Goal: Task Accomplishment & Management: Complete application form

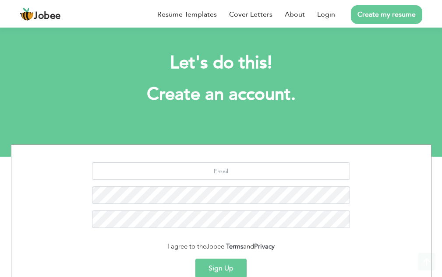
scroll to position [86, 0]
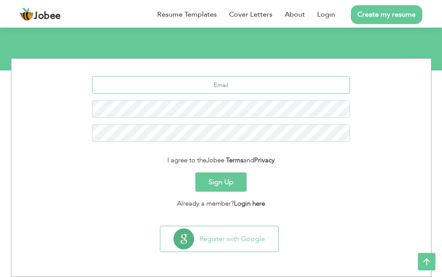
click at [224, 86] on input "text" at bounding box center [221, 85] width 258 height 18
type input "[EMAIL_ADDRESS][DOMAIN_NAME]"
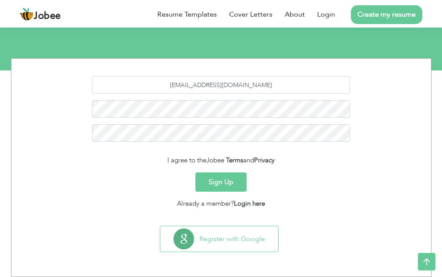
click at [214, 184] on button "Sign Up" at bounding box center [221, 182] width 51 height 19
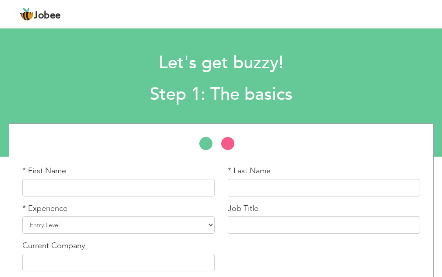
scroll to position [41, 0]
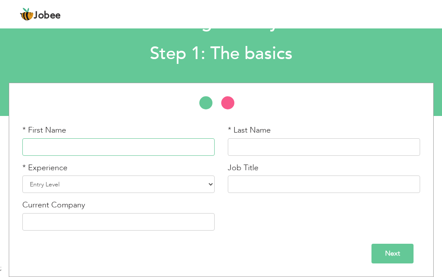
click at [170, 149] on input "text" at bounding box center [118, 148] width 192 height 18
type input "Nouman"
click at [254, 149] on input "text" at bounding box center [324, 148] width 192 height 18
type input "Hussain"
click at [187, 186] on select "Entry Level Less than 1 Year 1 Year 2 Years 3 Years 4 Years 5 Years 6 Years 7 Y…" at bounding box center [118, 185] width 192 height 18
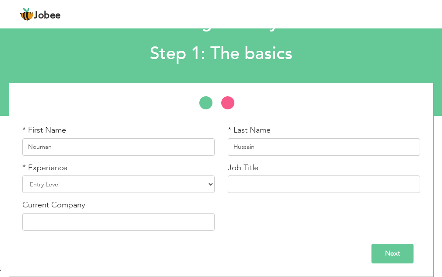
click at [269, 228] on div "* First Name [PERSON_NAME] * Last Name [PERSON_NAME] * Experience Entry Level L…" at bounding box center [221, 181] width 411 height 113
click at [170, 180] on select "Entry Level Less than 1 Year 1 Year 2 Years 3 Years 4 Years 5 Years 6 Years 7 Y…" at bounding box center [118, 185] width 192 height 18
select select "3"
click at [22, 176] on select "Entry Level Less than 1 Year 1 Year 2 Years 3 Years 4 Years 5 Years 6 Years 7 Y…" at bounding box center [118, 185] width 192 height 18
click at [253, 187] on input "text" at bounding box center [324, 185] width 192 height 18
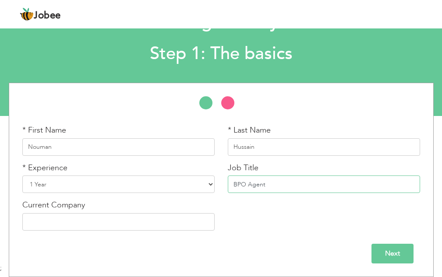
type input "BPO Agent"
click at [136, 190] on select "Entry Level Less than 1 Year 1 Year 2 Years 3 Years 4 Years 5 Years 6 Years 7 Y…" at bounding box center [118, 185] width 192 height 18
select select "2"
click at [22, 176] on select "Entry Level Less than 1 Year 1 Year 2 Years 3 Years 4 Years 5 Years 6 Years 7 Y…" at bounding box center [118, 185] width 192 height 18
click at [139, 222] on input "text" at bounding box center [118, 222] width 192 height 18
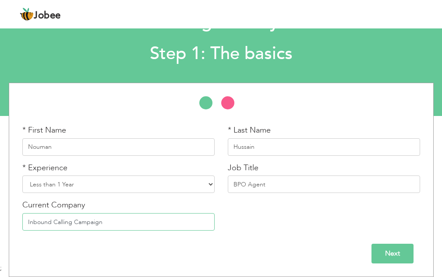
type input "Inbound Calling Campaign"
click at [271, 216] on div "* First Name Nouman * Last Name Hussain * Experience Entry Level Less than 1 Ye…" at bounding box center [221, 181] width 411 height 113
click at [391, 252] on input "Next" at bounding box center [393, 254] width 42 height 20
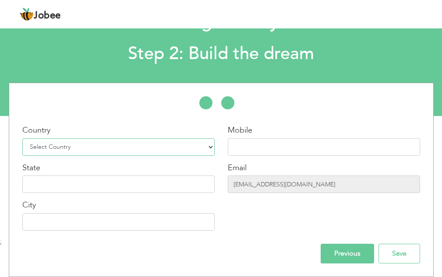
click at [204, 145] on select "Select Country Afghanistan Albania Algeria American Samoa Andorra Angola Anguil…" at bounding box center [118, 148] width 192 height 18
select select "166"
click at [22, 139] on select "Select Country Afghanistan Albania Algeria American Samoa Andorra Angola Anguil…" at bounding box center [118, 148] width 192 height 18
click at [268, 152] on input "text" at bounding box center [324, 148] width 192 height 18
type input "03423976372"
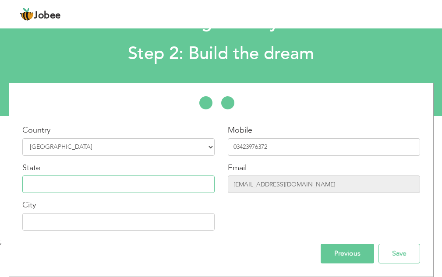
click at [114, 178] on input "text" at bounding box center [118, 185] width 192 height 18
type input "Sindh"
click at [117, 223] on input "text" at bounding box center [118, 222] width 192 height 18
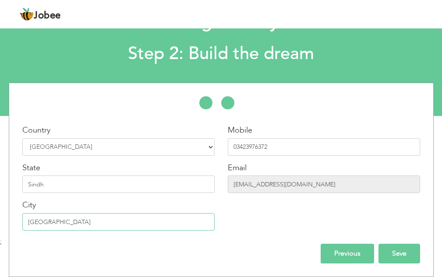
type input "[GEOGRAPHIC_DATA]"
click at [416, 251] on input "Save" at bounding box center [400, 254] width 42 height 20
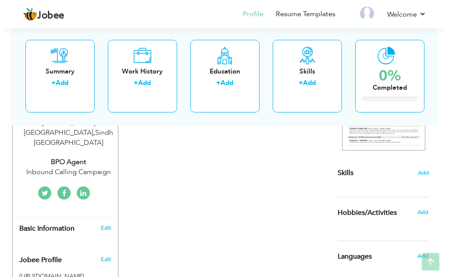
scroll to position [161, 0]
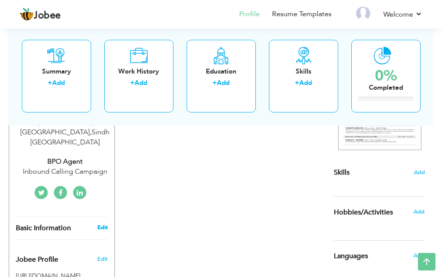
click at [104, 224] on link "Edit" at bounding box center [102, 228] width 11 height 8
type input "Nouman"
type input "Hussain"
type input "03423976372"
select select "number:166"
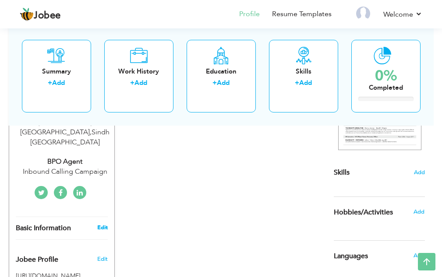
type input "Sindh"
type input "Karachi"
select select "number:2"
type input "Inbound Calling Campaign"
type input "BPO Agent"
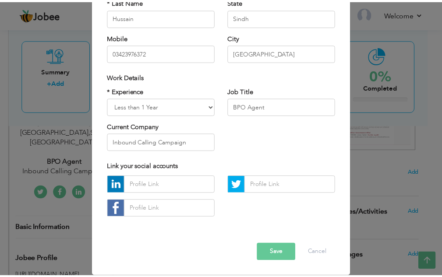
scroll to position [0, 0]
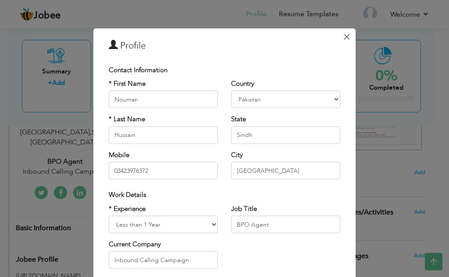
click at [343, 37] on span "×" at bounding box center [346, 36] width 7 height 16
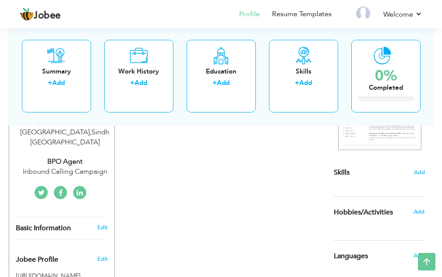
scroll to position [321, 0]
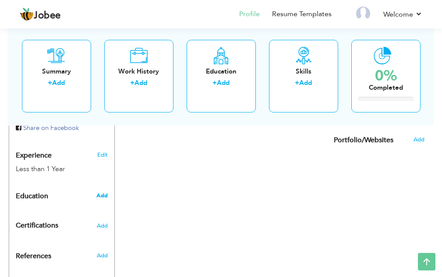
click at [103, 192] on span "Add" at bounding box center [101, 196] width 11 height 8
radio input "true"
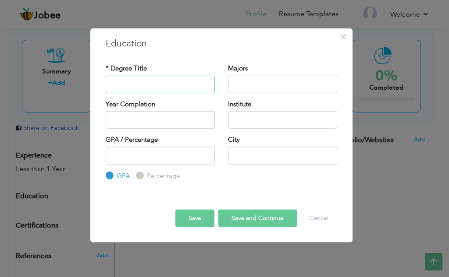
click at [163, 83] on input "text" at bounding box center [160, 84] width 109 height 18
click at [181, 85] on input "Diploma Associate Enginnering" at bounding box center [160, 84] width 109 height 18
click at [202, 83] on input "Diploma Associate Engineering" at bounding box center [160, 84] width 109 height 18
type input "Diploma Associate Engineering"
click at [243, 83] on input "text" at bounding box center [282, 84] width 109 height 18
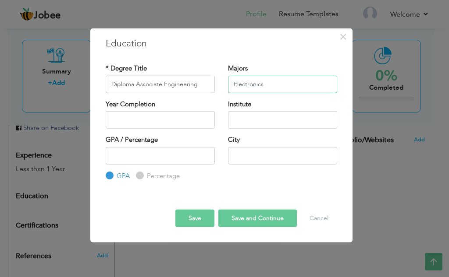
type input "Electronics"
click at [155, 130] on div "Year Completion" at bounding box center [160, 118] width 122 height 36
click at [157, 124] on input "2025" at bounding box center [160, 120] width 109 height 18
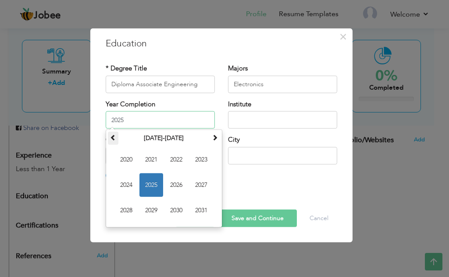
click at [115, 140] on span at bounding box center [113, 138] width 6 height 6
click at [203, 187] on span "2017" at bounding box center [201, 186] width 24 height 24
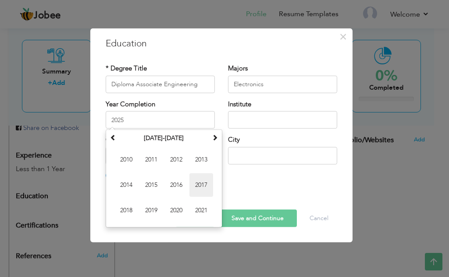
type input "2017"
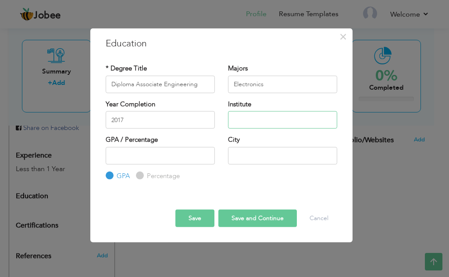
click at [259, 115] on input "text" at bounding box center [282, 120] width 109 height 18
type input "Goverment Collage of Tecnology"
click at [175, 155] on input "number" at bounding box center [160, 156] width 109 height 18
type input "80"
click at [245, 156] on input "text" at bounding box center [282, 156] width 109 height 18
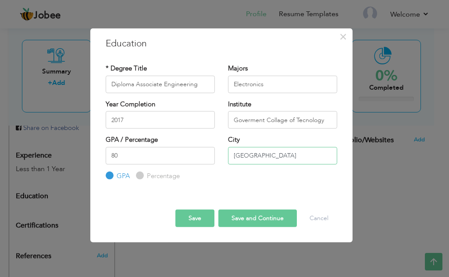
type input "Karachi"
click at [267, 221] on button "Save and Continue" at bounding box center [257, 219] width 78 height 18
click at [158, 158] on input "80" at bounding box center [160, 156] width 109 height 18
click at [139, 176] on input "Percentage" at bounding box center [139, 176] width 6 height 6
radio input "true"
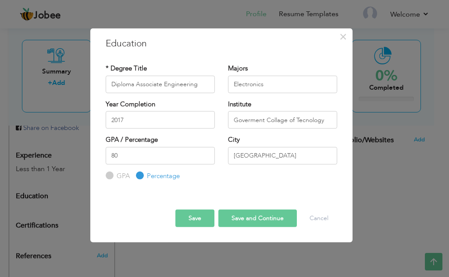
click at [241, 221] on button "Save and Continue" at bounding box center [257, 219] width 78 height 18
radio input "true"
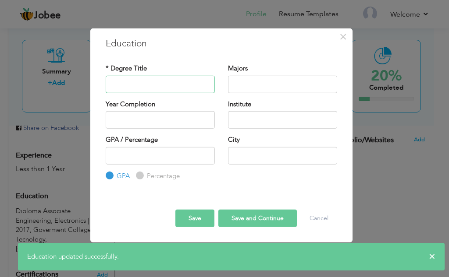
click at [181, 88] on input "text" at bounding box center [160, 84] width 109 height 18
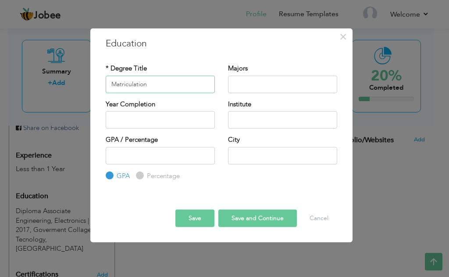
type input "Matriculation"
click at [257, 88] on input "text" at bounding box center [282, 84] width 109 height 18
type input "Science"
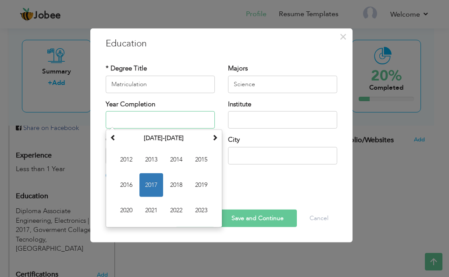
click at [176, 119] on input "text" at bounding box center [160, 120] width 109 height 18
click at [171, 157] on span "2014" at bounding box center [176, 160] width 24 height 24
type input "2014"
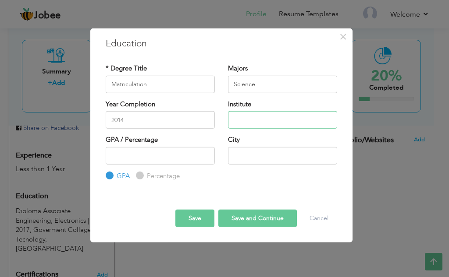
click at [249, 125] on input "text" at bounding box center [282, 120] width 109 height 18
type input "S"
type input "Board of Secondary Education"
click at [188, 154] on input "number" at bounding box center [160, 156] width 109 height 18
type input "60"
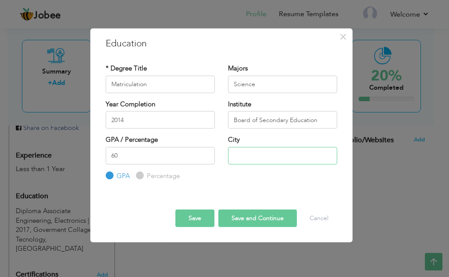
click at [250, 163] on input "text" at bounding box center [282, 156] width 109 height 18
type input "Karachi"
click at [139, 174] on input "Percentage" at bounding box center [139, 176] width 6 height 6
radio input "true"
click at [243, 215] on button "Save and Continue" at bounding box center [257, 219] width 78 height 18
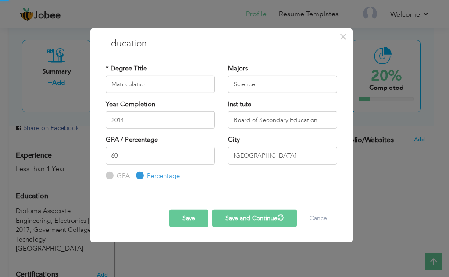
radio input "true"
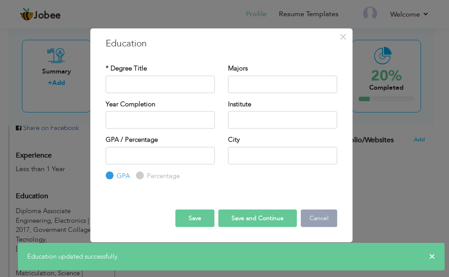
click at [323, 222] on button "Cancel" at bounding box center [319, 219] width 36 height 18
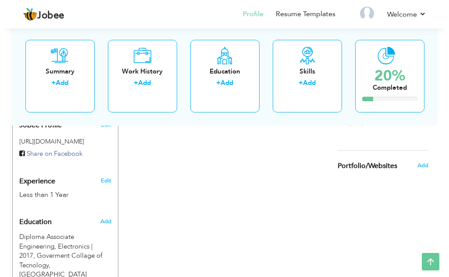
scroll to position [280, 0]
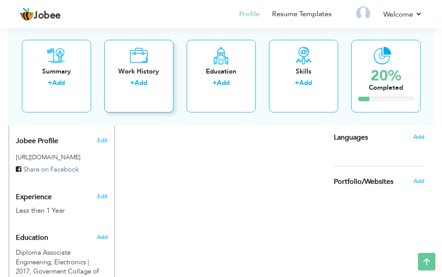
click at [145, 84] on link "Add" at bounding box center [141, 82] width 13 height 9
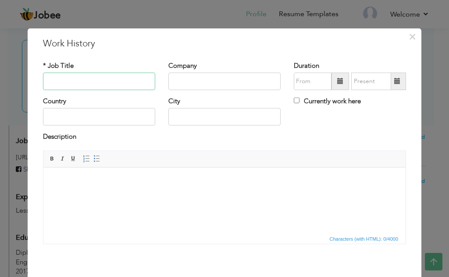
click at [145, 84] on input "text" at bounding box center [99, 82] width 112 height 18
type input "Surveyer"
click at [171, 77] on input "text" at bounding box center [224, 82] width 112 height 18
drag, startPoint x: 206, startPoint y: 82, endPoint x: 202, endPoint y: 81, distance: 4.6
click at [202, 81] on input "Bhoombal As" at bounding box center [224, 82] width 112 height 18
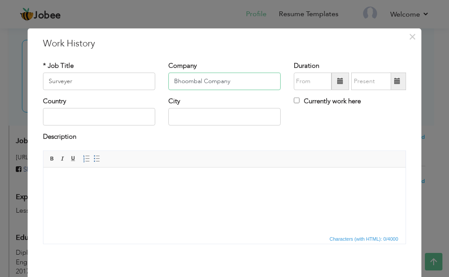
type input "Bhoombal Company"
click at [125, 117] on input "text" at bounding box center [99, 117] width 112 height 18
type input "[GEOGRAPHIC_DATA]"
click at [175, 117] on input "text" at bounding box center [224, 117] width 112 height 18
type input "Karachi"
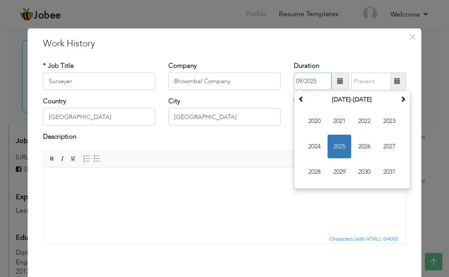
click at [311, 84] on input "09/2025" at bounding box center [313, 82] width 38 height 18
click at [298, 99] on span at bounding box center [301, 99] width 6 height 6
click at [356, 146] on span "2016" at bounding box center [364, 147] width 24 height 24
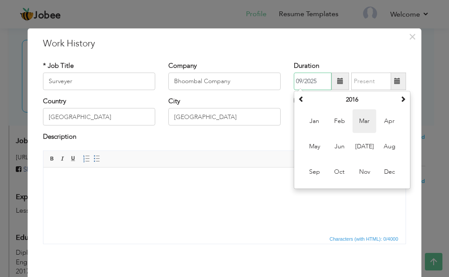
click at [362, 122] on span "Mar" at bounding box center [364, 122] width 24 height 24
type input "03/2016"
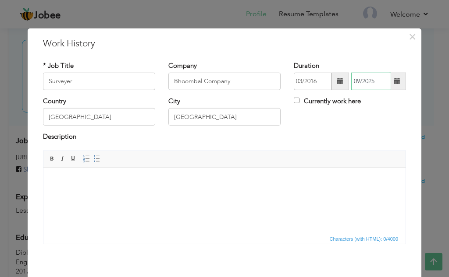
click at [363, 83] on input "09/2025" at bounding box center [371, 82] width 40 height 18
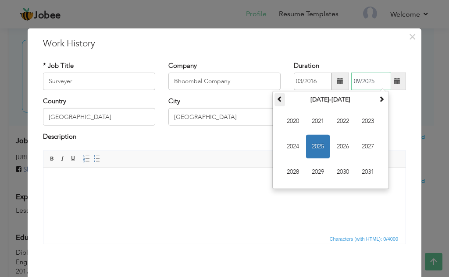
click at [277, 100] on span at bounding box center [280, 99] width 6 height 6
click at [362, 146] on span "2017" at bounding box center [368, 147] width 24 height 24
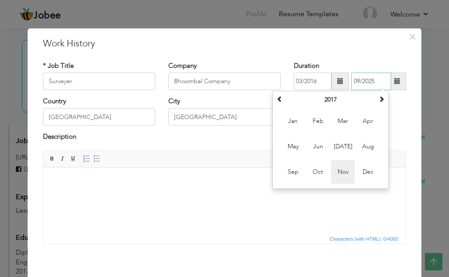
click at [336, 170] on span "Nov" at bounding box center [343, 172] width 24 height 24
type input "11/2017"
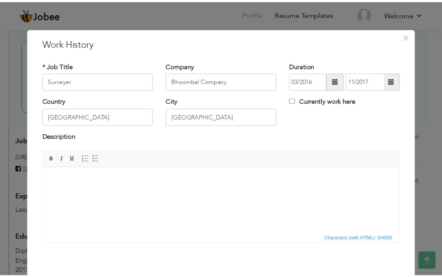
scroll to position [38, 0]
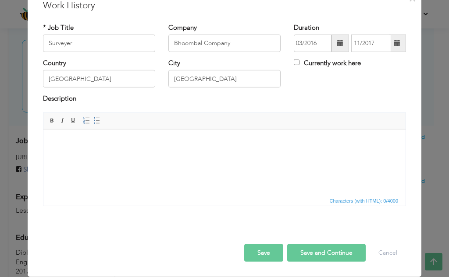
click at [320, 254] on button "Save and Continue" at bounding box center [326, 254] width 78 height 18
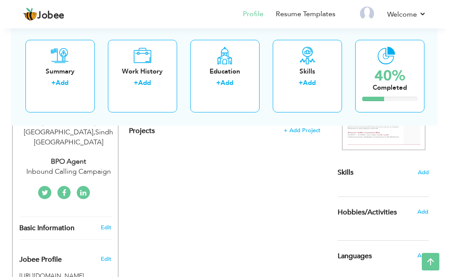
scroll to position [0, 0]
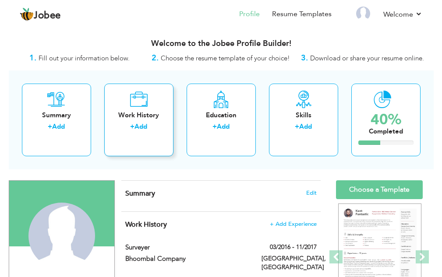
click at [146, 117] on div "Work History" at bounding box center [138, 115] width 55 height 9
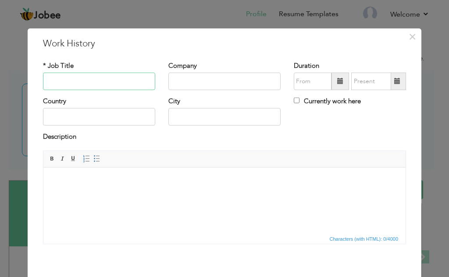
click at [114, 81] on input "text" at bounding box center [99, 82] width 112 height 18
type input "BPO Agent"
click at [175, 88] on input "text" at bounding box center [224, 82] width 112 height 18
type input "inbound Calling Campaign"
click at [135, 121] on input "text" at bounding box center [99, 117] width 112 height 18
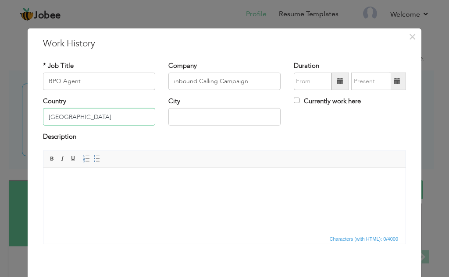
type input "[GEOGRAPHIC_DATA]"
click at [235, 124] on input "text" at bounding box center [224, 117] width 112 height 18
type input "Karachi"
click at [313, 84] on input "text" at bounding box center [313, 82] width 38 height 18
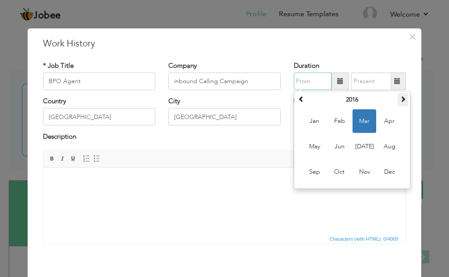
click at [400, 102] on span at bounding box center [403, 99] width 6 height 6
click at [361, 171] on span "Nov" at bounding box center [364, 172] width 24 height 24
type input "11/2018"
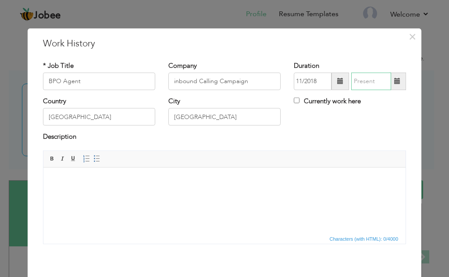
click at [366, 85] on input "text" at bounding box center [371, 82] width 40 height 18
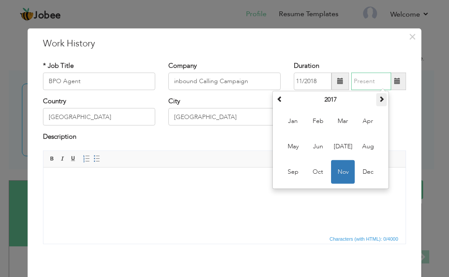
click at [378, 101] on span at bounding box center [381, 99] width 6 height 6
click at [343, 149] on span "Jul" at bounding box center [343, 147] width 24 height 24
type input "07/2019"
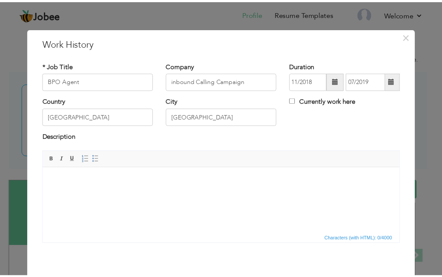
scroll to position [38, 0]
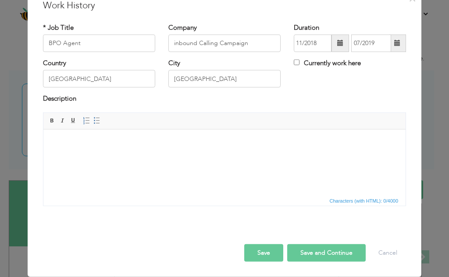
click at [318, 248] on button "Save and Continue" at bounding box center [326, 254] width 78 height 18
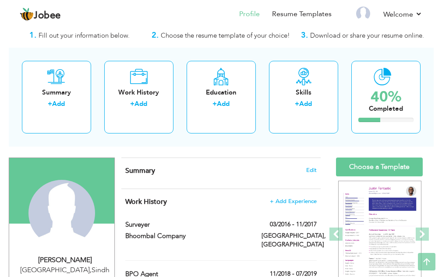
scroll to position [0, 0]
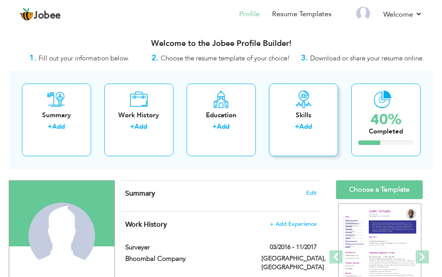
click at [298, 118] on div "Skills" at bounding box center [303, 115] width 55 height 9
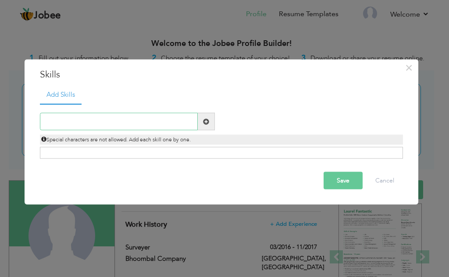
click at [146, 125] on input "text" at bounding box center [119, 122] width 158 height 18
type input "MS office"
click at [209, 121] on span at bounding box center [206, 121] width 6 height 6
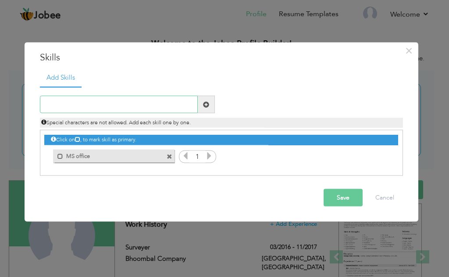
click at [170, 107] on input "text" at bounding box center [119, 105] width 158 height 18
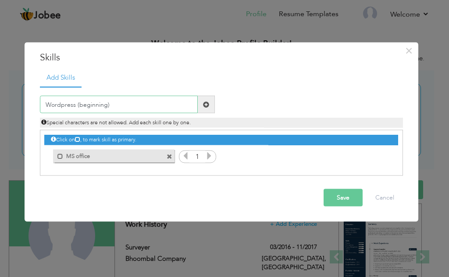
type input "Wordpress (beginning)"
click at [343, 200] on button "Save" at bounding box center [343, 198] width 39 height 18
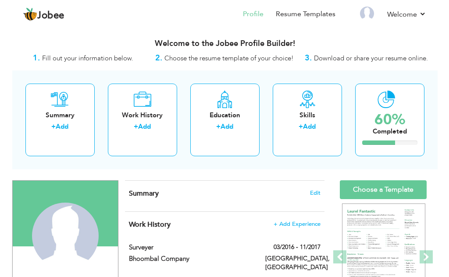
scroll to position [161, 0]
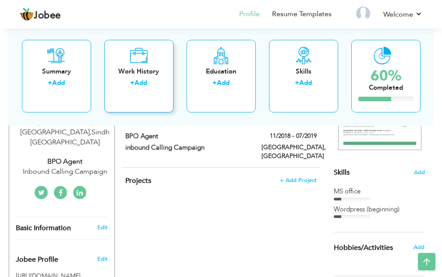
click at [146, 76] on div "Work History" at bounding box center [138, 71] width 55 height 9
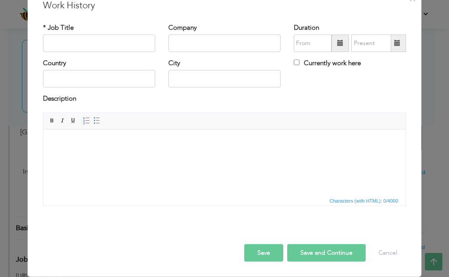
scroll to position [0, 0]
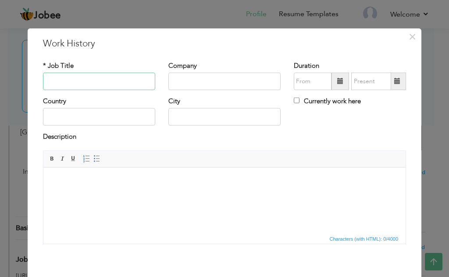
click at [107, 80] on input "text" at bounding box center [99, 82] width 112 height 18
type input "Picker & Packer"
click at [178, 78] on input "text" at bounding box center [224, 82] width 112 height 18
click at [216, 82] on input "Imtiaz Super MArket" at bounding box center [224, 82] width 112 height 18
type input "Imtiaz Super Market"
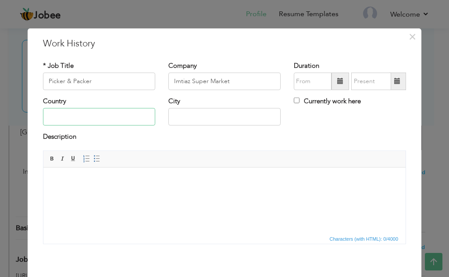
click at [133, 118] on input "text" at bounding box center [99, 117] width 112 height 18
click at [53, 117] on input "PAkistan" at bounding box center [99, 117] width 112 height 18
type input "[GEOGRAPHIC_DATA]"
click at [206, 117] on input "text" at bounding box center [224, 117] width 112 height 18
type input "Karachi"
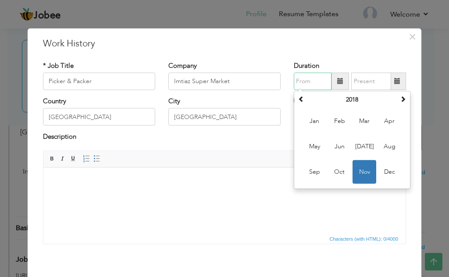
click at [317, 83] on input "text" at bounding box center [313, 82] width 38 height 18
click at [398, 102] on th at bounding box center [403, 99] width 11 height 13
click at [400, 101] on span at bounding box center [403, 99] width 6 height 6
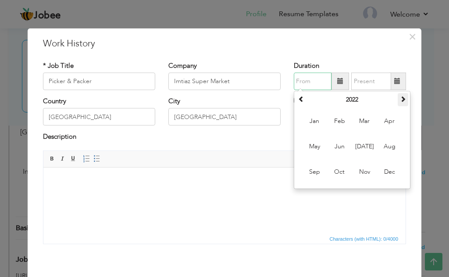
click at [400, 101] on span at bounding box center [403, 99] width 6 height 6
click at [340, 147] on span "Jun" at bounding box center [339, 147] width 24 height 24
type input "06/2025"
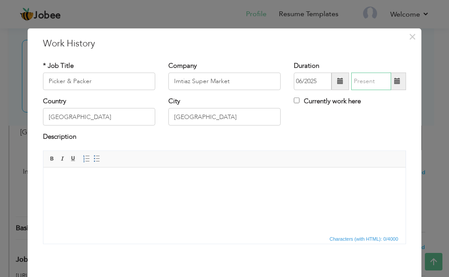
click at [372, 85] on input "text" at bounding box center [371, 82] width 40 height 18
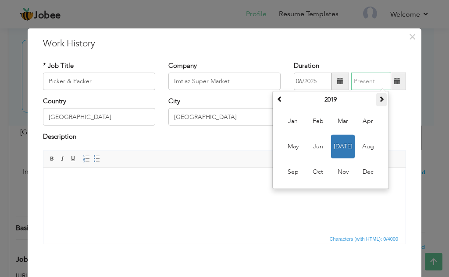
click at [380, 102] on span at bounding box center [381, 99] width 6 height 6
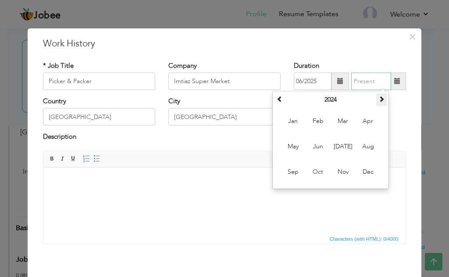
click at [380, 102] on span at bounding box center [381, 99] width 6 height 6
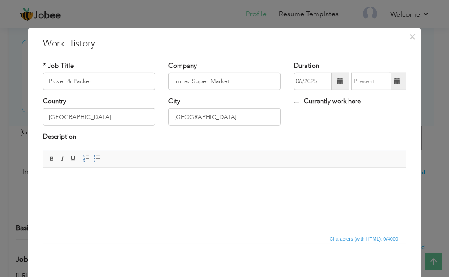
click at [389, 86] on span at bounding box center [397, 82] width 17 height 18
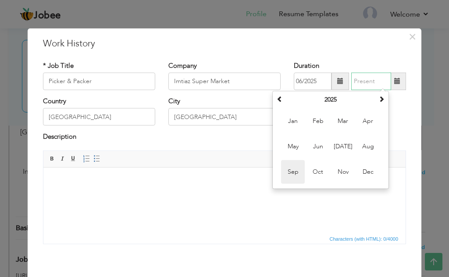
click at [289, 170] on span "Sep" at bounding box center [293, 172] width 24 height 24
type input "09/2025"
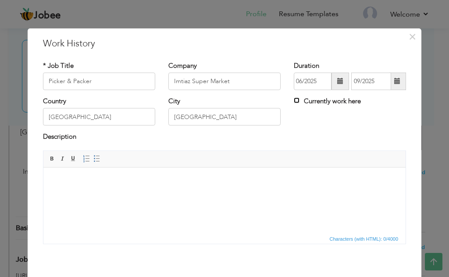
click at [294, 101] on input "Currently work here" at bounding box center [297, 101] width 6 height 6
checkbox input "true"
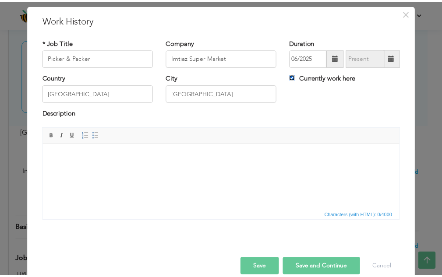
scroll to position [38, 0]
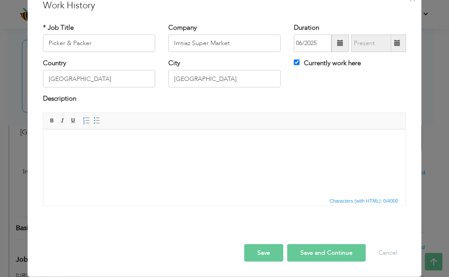
click at [312, 256] on button "Save and Continue" at bounding box center [326, 254] width 78 height 18
checkbox input "false"
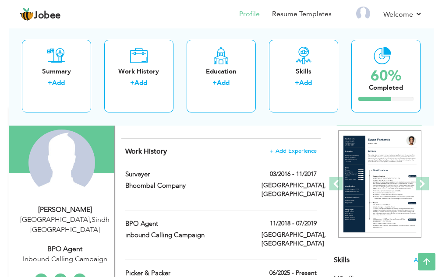
scroll to position [0, 0]
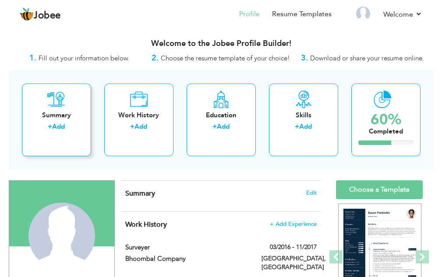
click at [73, 121] on div "Summary + Add" at bounding box center [56, 120] width 69 height 73
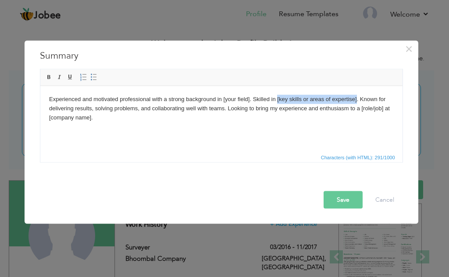
drag, startPoint x: 356, startPoint y: 99, endPoint x: 276, endPoint y: 101, distance: 79.8
click at [276, 101] on body "Experienced and motivated professional with a strong background in [your field]…" at bounding box center [221, 108] width 345 height 27
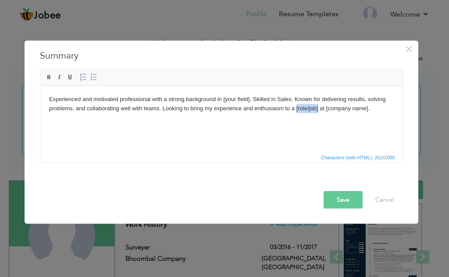
drag, startPoint x: 317, startPoint y: 109, endPoint x: 295, endPoint y: 110, distance: 21.9
click at [295, 110] on body "Experienced and motivated professional with a strong background in [your field]…" at bounding box center [221, 104] width 345 height 18
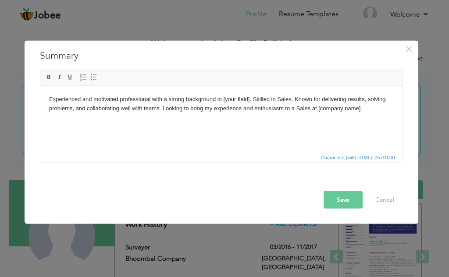
click at [288, 98] on body "Experienced and motivated professional with a strong background in [your field]…" at bounding box center [221, 104] width 345 height 18
click at [307, 107] on body "Experienced and motivated professional with a strong background in [your field]…" at bounding box center [221, 104] width 345 height 18
click at [311, 108] on body "Experienced and motivated professional with a strong background in [your field]…" at bounding box center [221, 104] width 345 height 18
click at [375, 109] on body "Experienced and motivated professional with a strong background in [your field]…" at bounding box center [221, 104] width 345 height 18
drag, startPoint x: 377, startPoint y: 109, endPoint x: 363, endPoint y: 109, distance: 14.0
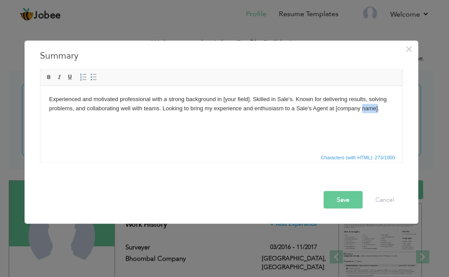
click at [363, 109] on body "Experienced and motivated professional with a strong background in [your field]…" at bounding box center [221, 104] width 345 height 18
click at [370, 112] on body "Experienced and motivated professional with a strong background in [your field]…" at bounding box center [221, 104] width 345 height 18
click at [334, 203] on button "Save" at bounding box center [343, 200] width 39 height 18
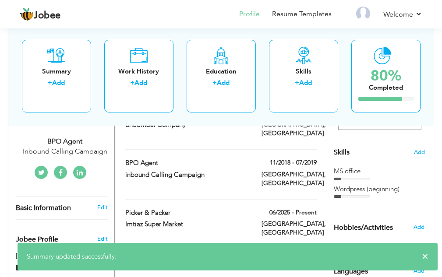
scroll to position [321, 0]
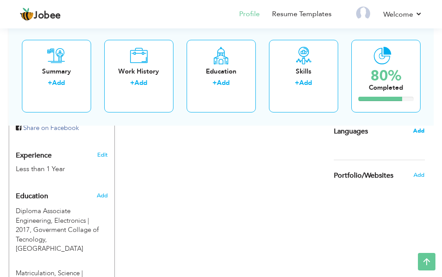
click at [423, 133] on span "Add" at bounding box center [418, 131] width 11 height 8
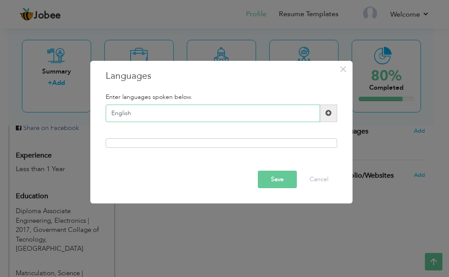
type input "English"
click at [328, 111] on span at bounding box center [328, 113] width 6 height 6
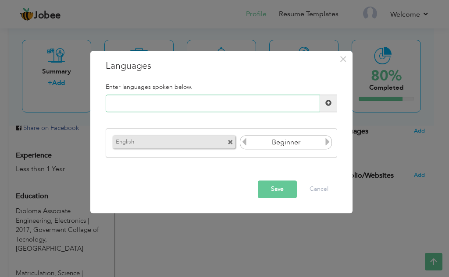
click at [248, 102] on input "text" at bounding box center [213, 104] width 214 height 18
type input "Urdu"
click at [330, 106] on span at bounding box center [328, 103] width 6 height 6
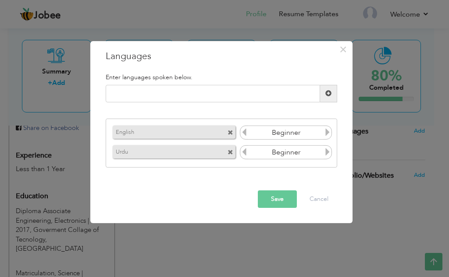
click at [281, 198] on button "Save" at bounding box center [277, 200] width 39 height 18
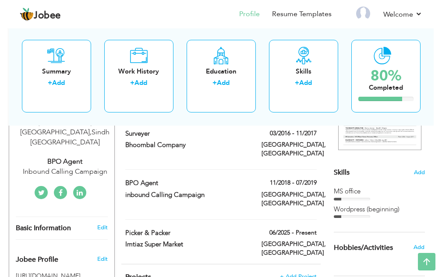
scroll to position [0, 0]
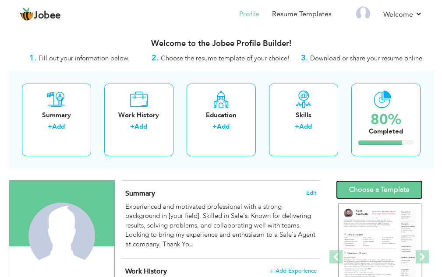
click at [403, 185] on link "Choose a Template" at bounding box center [379, 190] width 87 height 19
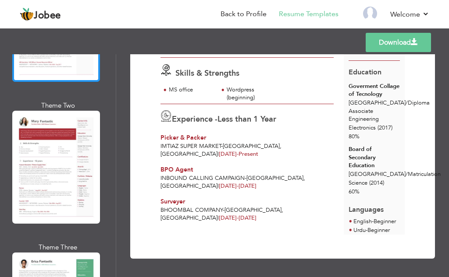
scroll to position [321, 0]
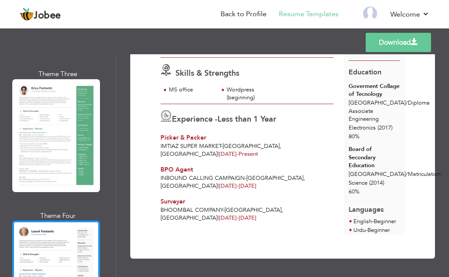
click at [59, 231] on div at bounding box center [56, 277] width 88 height 113
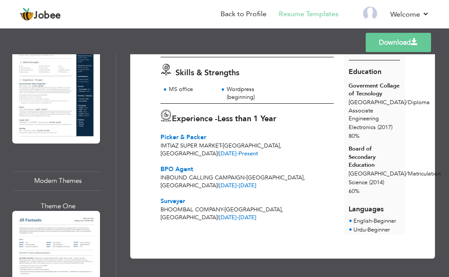
scroll to position [804, 0]
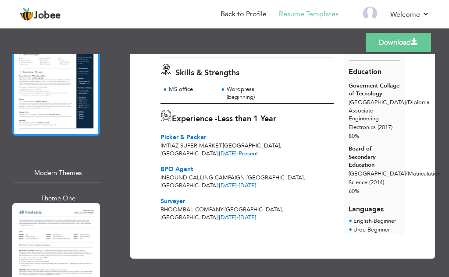
click at [81, 93] on div at bounding box center [56, 79] width 88 height 113
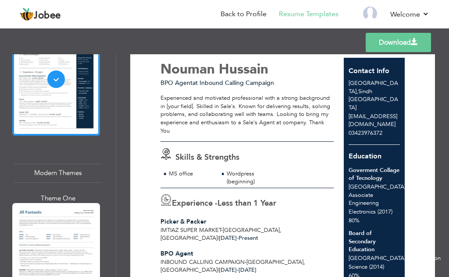
scroll to position [0, 0]
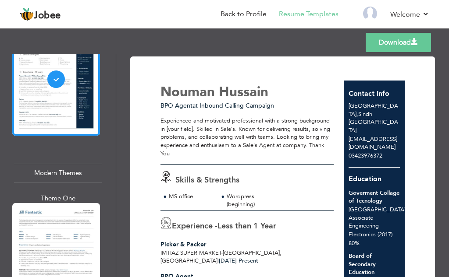
drag, startPoint x: 393, startPoint y: 43, endPoint x: 408, endPoint y: 47, distance: 15.2
click at [408, 47] on link "Download" at bounding box center [398, 42] width 65 height 19
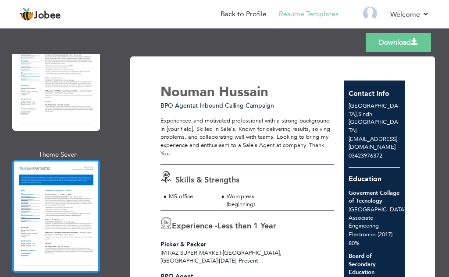
scroll to position [3573, 0]
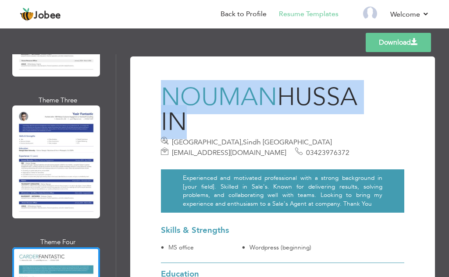
drag, startPoint x: 163, startPoint y: 96, endPoint x: 187, endPoint y: 122, distance: 35.7
click at [187, 122] on h3 "Nouman Hussain" at bounding box center [261, 110] width 201 height 50
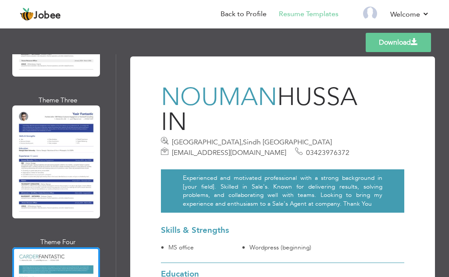
drag, startPoint x: 195, startPoint y: 107, endPoint x: 431, endPoint y: 121, distance: 237.2
click at [433, 120] on div "Download Nouman Hussain Karachi , Sindh Pakistan noumanhussain931@gmail.com 034…" at bounding box center [282, 165] width 333 height 223
click at [308, 119] on h3 "Nouman Hussain" at bounding box center [261, 110] width 201 height 50
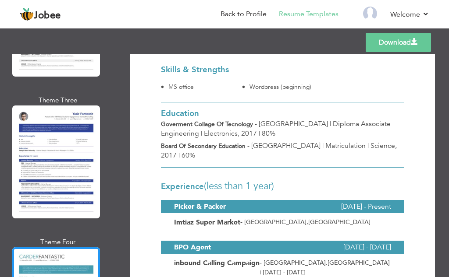
scroll to position [0, 0]
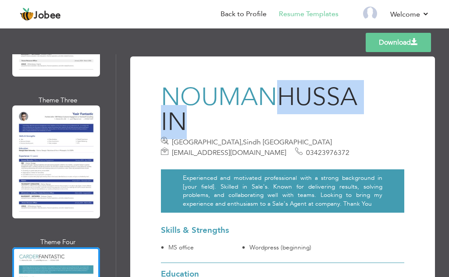
drag, startPoint x: 185, startPoint y: 125, endPoint x: 276, endPoint y: 98, distance: 95.3
click at [276, 98] on h3 "Nouman Hussain" at bounding box center [261, 110] width 201 height 50
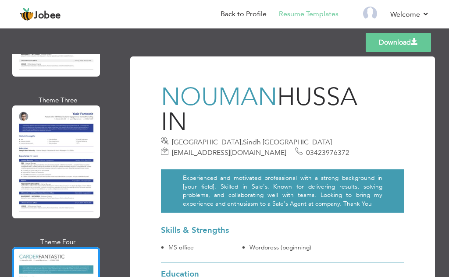
click at [314, 141] on div "Karachi , Sindh Pakistan noumanhussain931@gmail.com 03423976372" at bounding box center [261, 147] width 201 height 21
click at [237, 136] on div "Nouman Hussain" at bounding box center [261, 111] width 201 height 52
click at [278, 97] on span "Hussain" at bounding box center [259, 109] width 196 height 59
drag, startPoint x: 355, startPoint y: 101, endPoint x: 166, endPoint y: 112, distance: 189.2
click at [166, 112] on span "Hussain" at bounding box center [259, 109] width 196 height 59
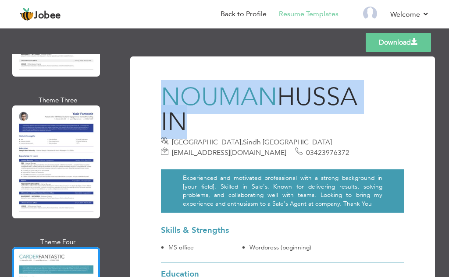
drag, startPoint x: 188, startPoint y: 121, endPoint x: 163, endPoint y: 96, distance: 34.4
click at [163, 96] on h3 "Nouman Hussain" at bounding box center [261, 110] width 201 height 50
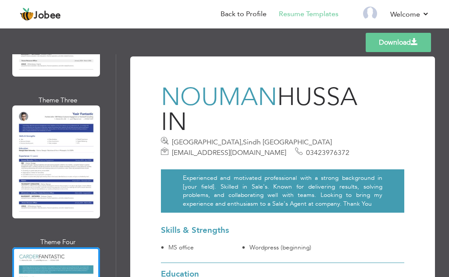
drag, startPoint x: 180, startPoint y: 95, endPoint x: 418, endPoint y: 117, distance: 238.7
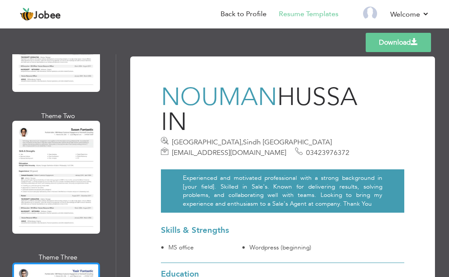
scroll to position [3412, 0]
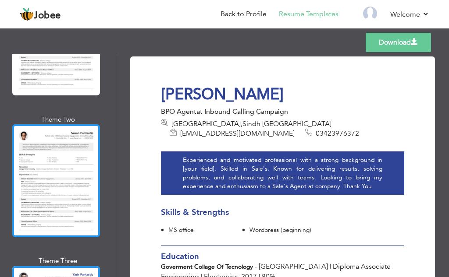
click at [71, 125] on div at bounding box center [56, 181] width 88 height 113
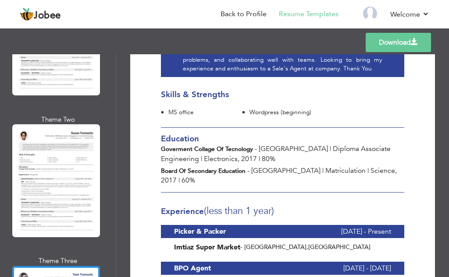
scroll to position [114, 0]
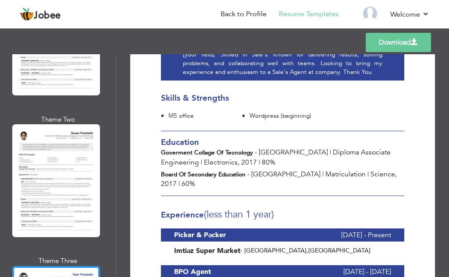
click at [405, 45] on link "Download" at bounding box center [398, 42] width 65 height 19
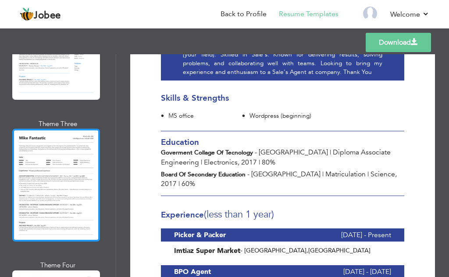
scroll to position [1001, 0]
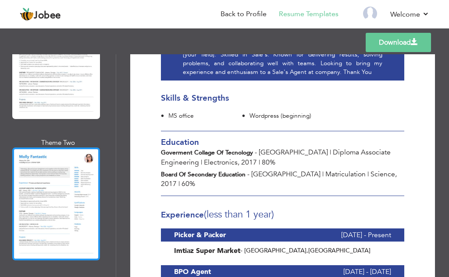
click at [68, 158] on div at bounding box center [56, 204] width 88 height 113
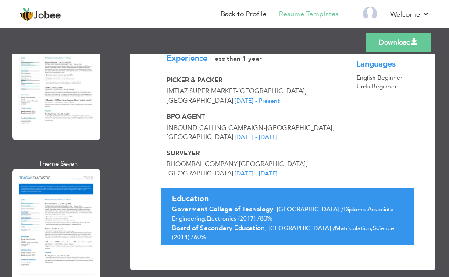
scroll to position [3573, 0]
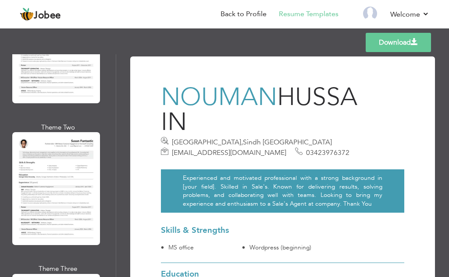
scroll to position [3412, 0]
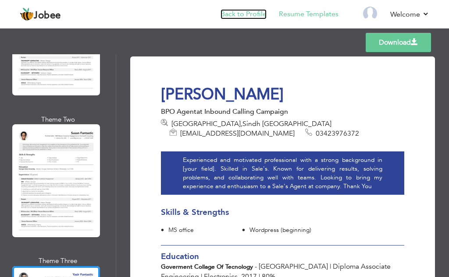
click at [253, 11] on link "Back to Profile" at bounding box center [244, 14] width 46 height 10
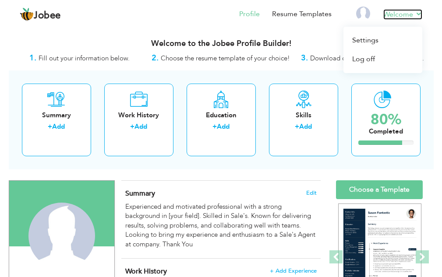
click at [416, 17] on link "Welcome" at bounding box center [403, 14] width 39 height 11
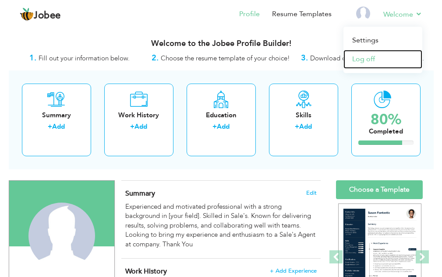
click at [366, 57] on link "Log off" at bounding box center [383, 59] width 79 height 19
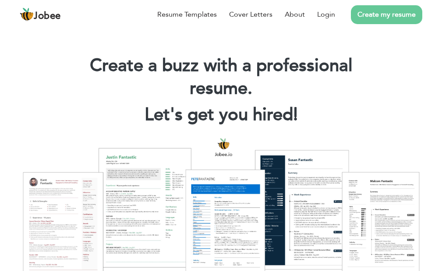
click at [385, 23] on link "Create my resume" at bounding box center [386, 14] width 71 height 19
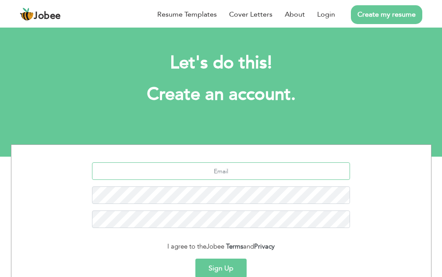
click at [219, 174] on input "text" at bounding box center [221, 172] width 258 height 18
click at [395, 189] on div at bounding box center [221, 199] width 407 height 72
click at [276, 174] on input "text" at bounding box center [221, 172] width 258 height 18
type input "[PERSON_NAME][EMAIL_ADDRESS][DOMAIN_NAME]"
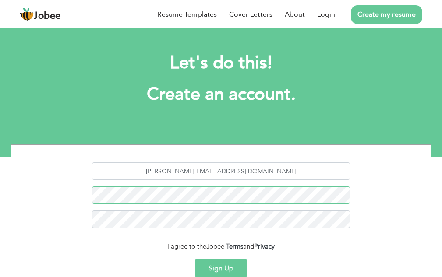
scroll to position [86, 0]
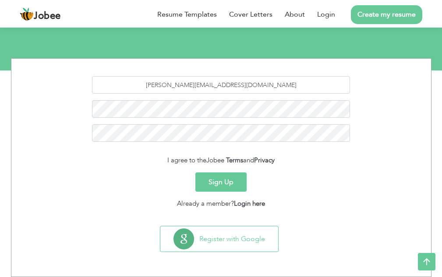
click at [195, 125] on div "[PERSON_NAME][EMAIL_ADDRESS][DOMAIN_NAME]" at bounding box center [221, 112] width 407 height 72
click at [218, 182] on button "Sign Up" at bounding box center [221, 182] width 51 height 19
